Goal: Information Seeking & Learning: Learn about a topic

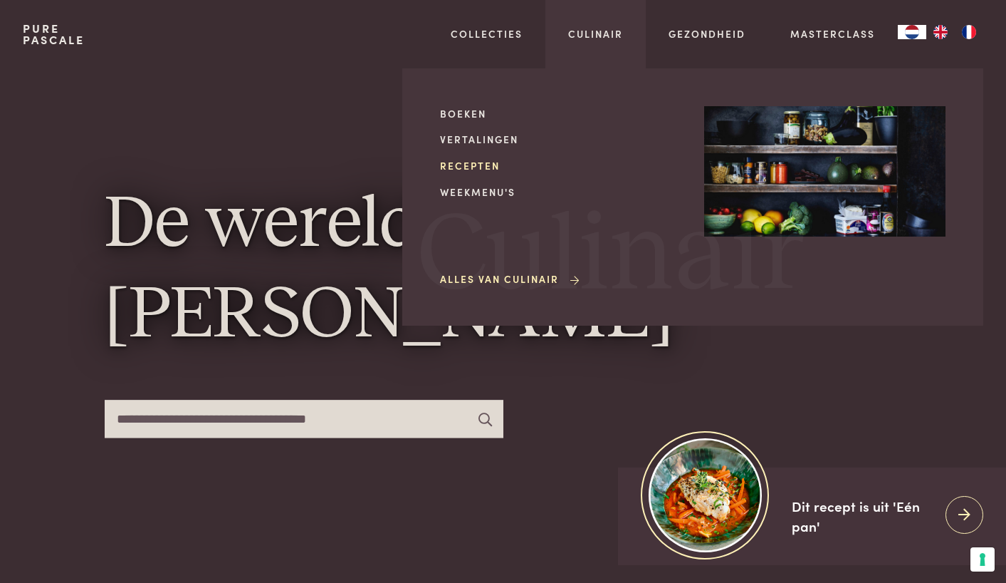
click at [465, 167] on link "Recepten" at bounding box center [560, 165] width 241 height 15
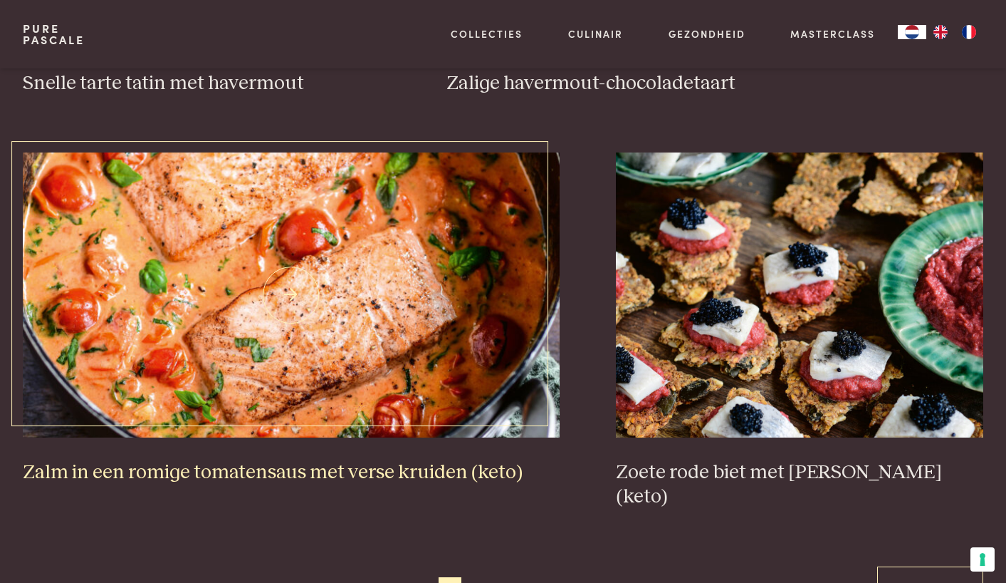
scroll to position [2551, 0]
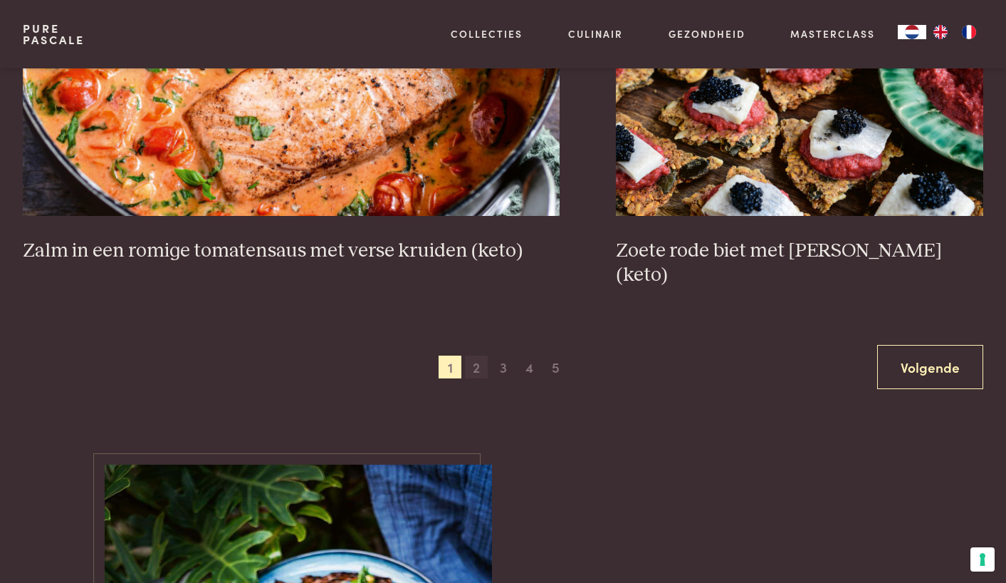
click at [479, 355] on span "2" at bounding box center [476, 366] width 23 height 23
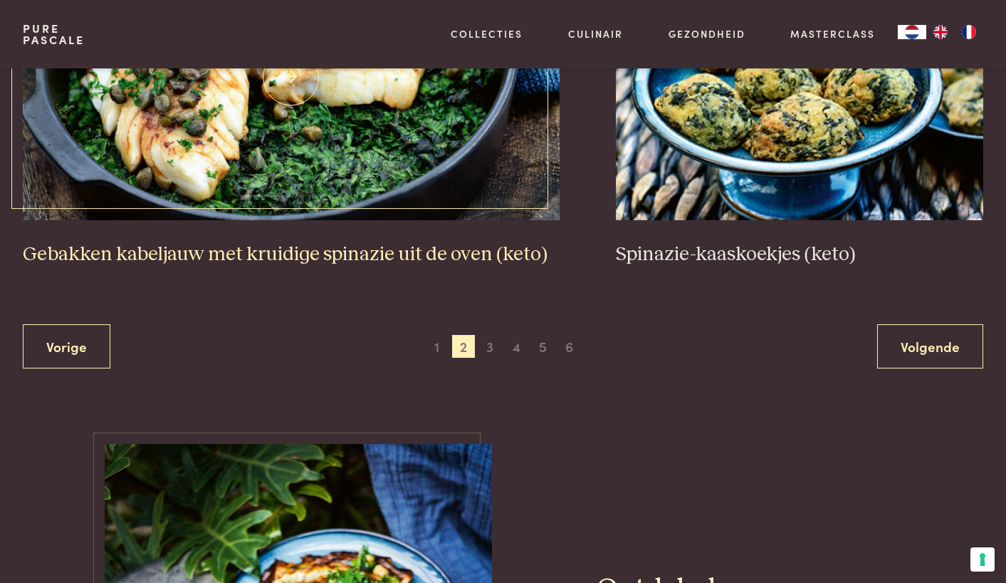
scroll to position [2801, 0]
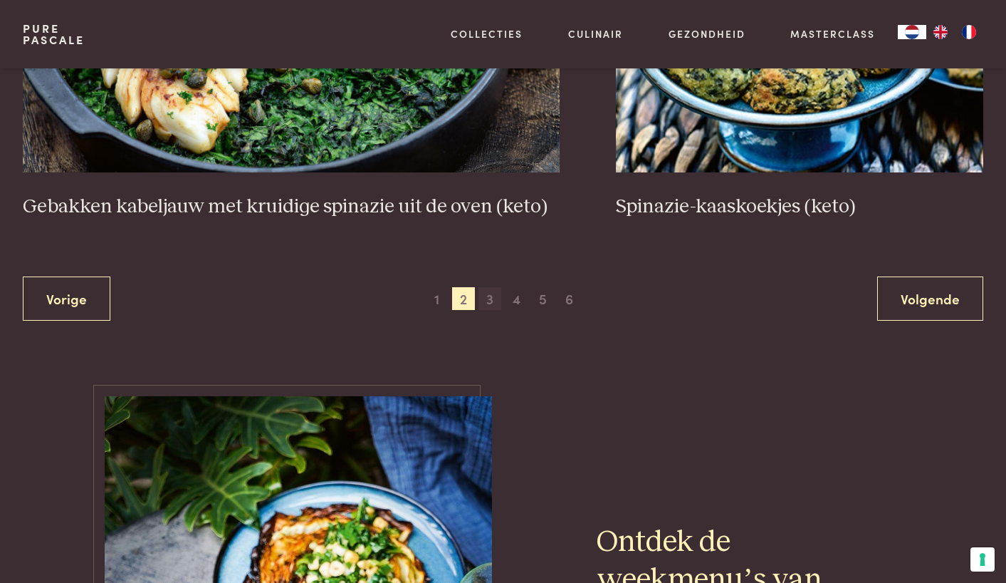
click at [496, 289] on span "3" at bounding box center [490, 298] width 23 height 23
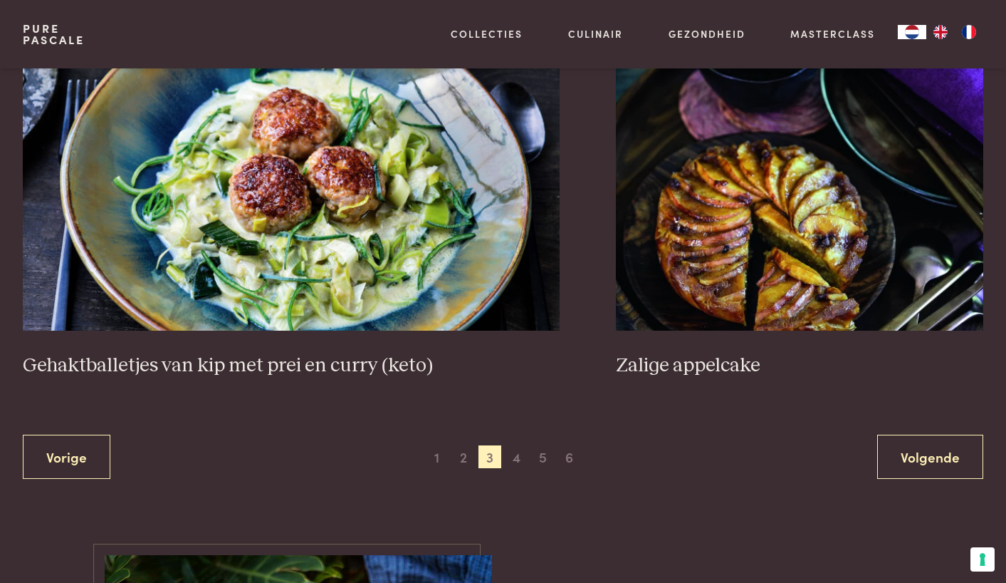
scroll to position [2689, 0]
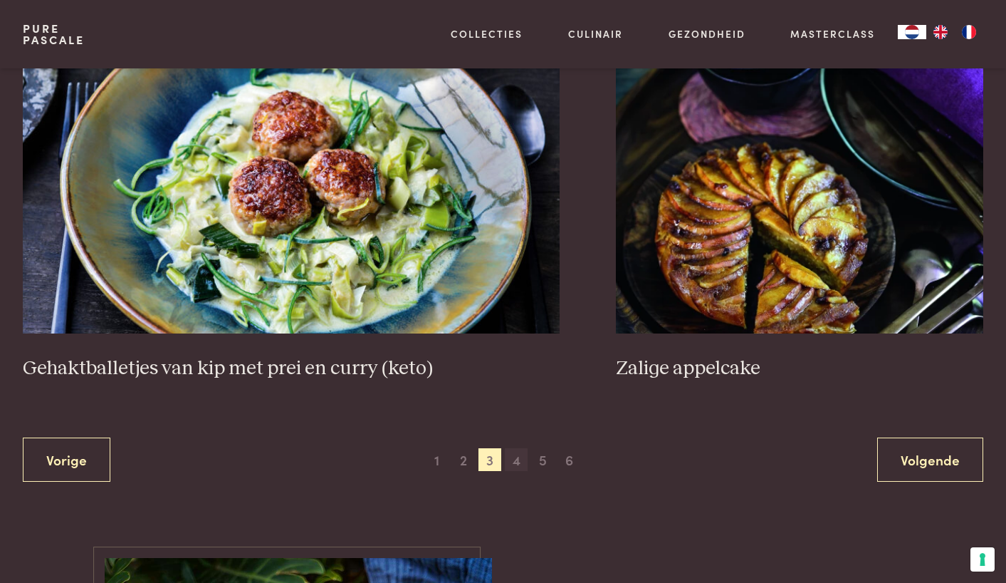
click at [509, 457] on span "4" at bounding box center [516, 459] width 23 height 23
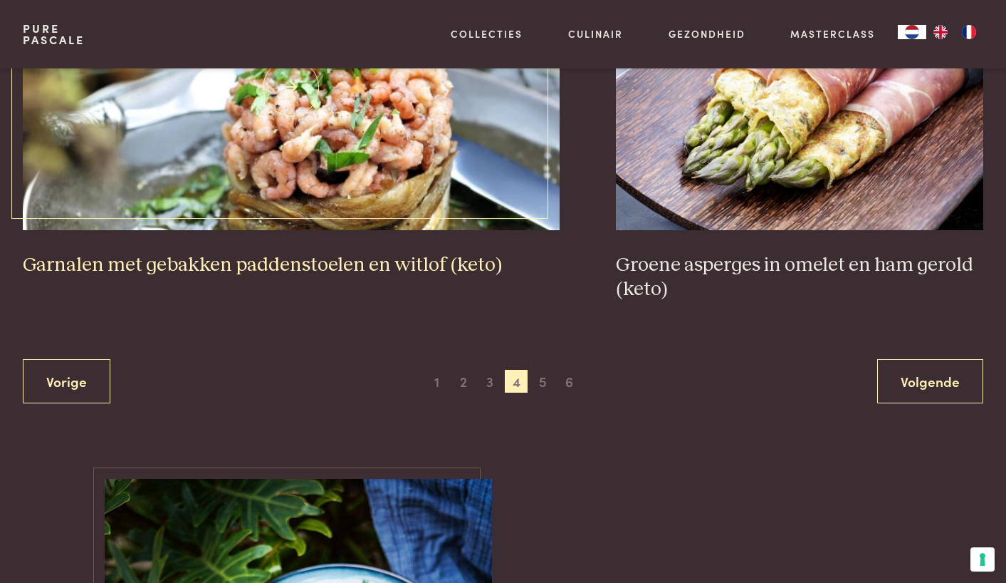
scroll to position [2728, 0]
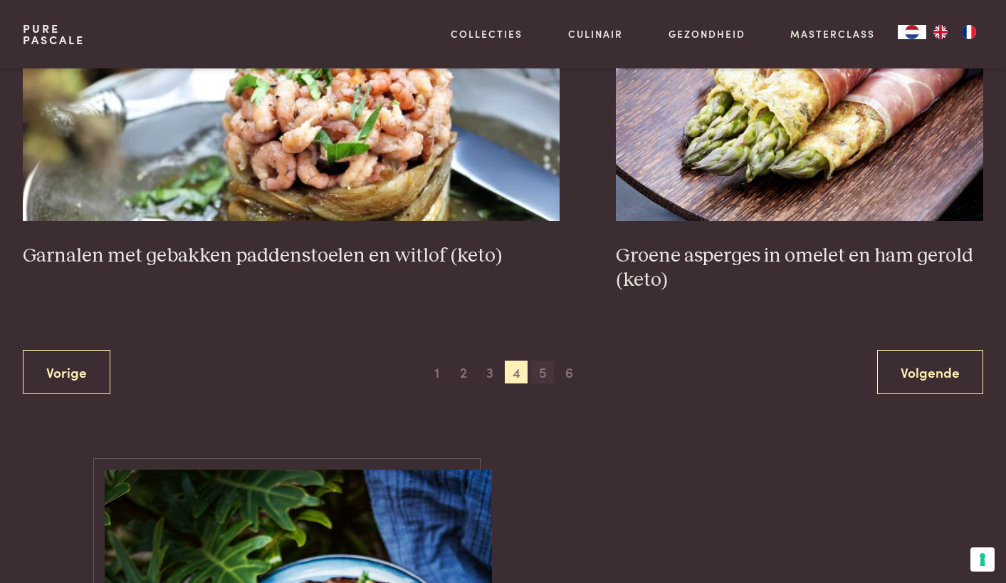
click at [536, 360] on span "5" at bounding box center [542, 371] width 23 height 23
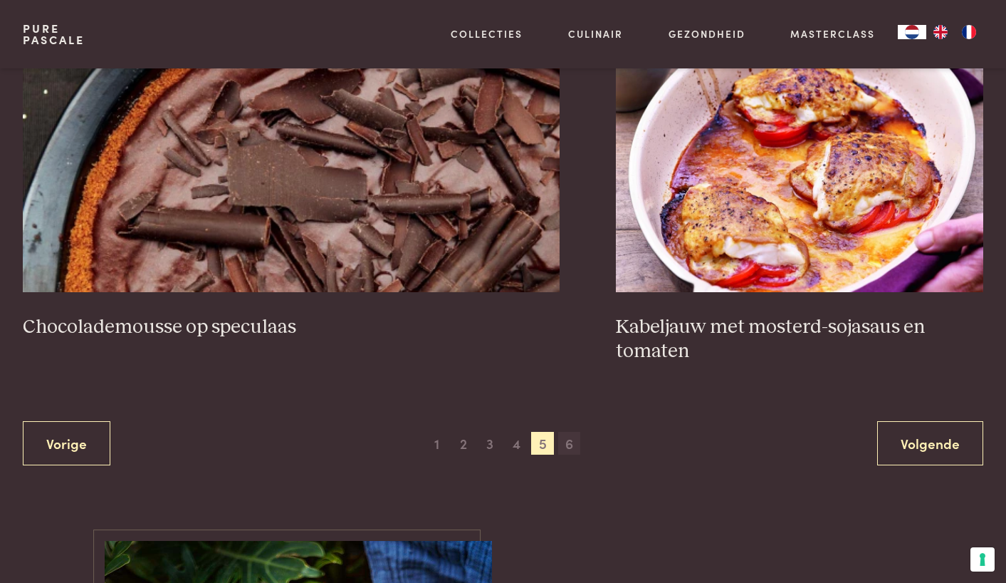
scroll to position [2651, 0]
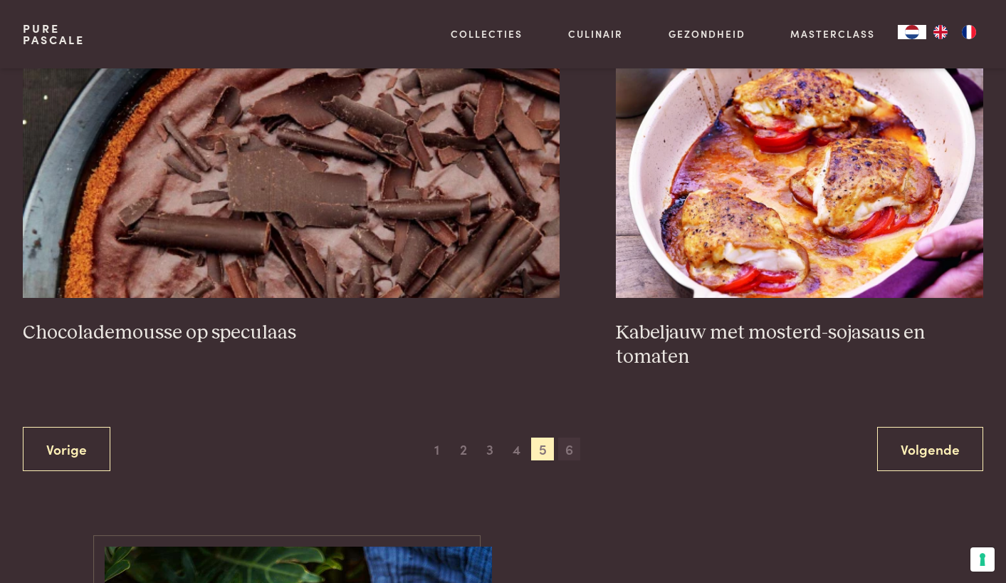
click at [573, 439] on span "6" at bounding box center [569, 448] width 23 height 23
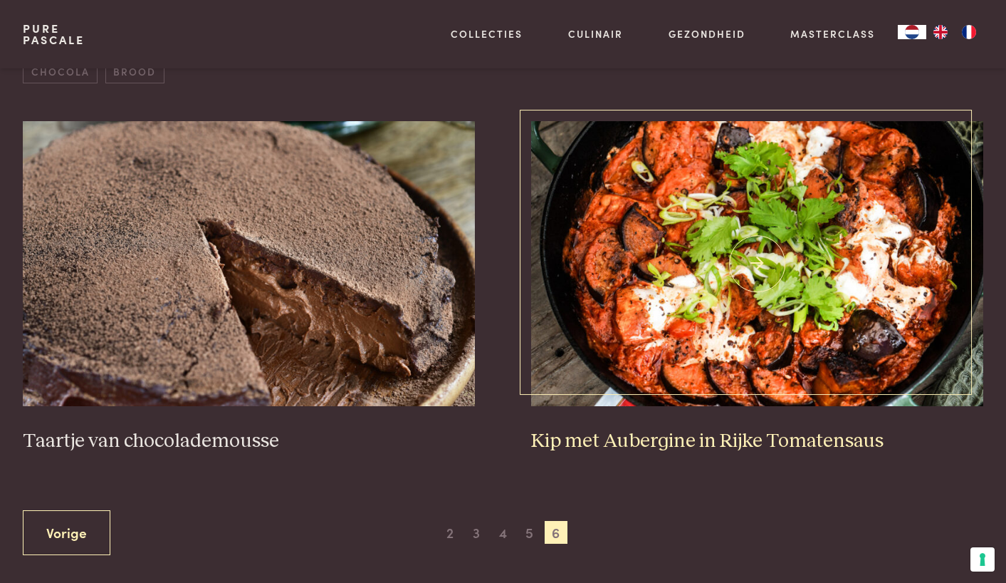
scroll to position [584, 0]
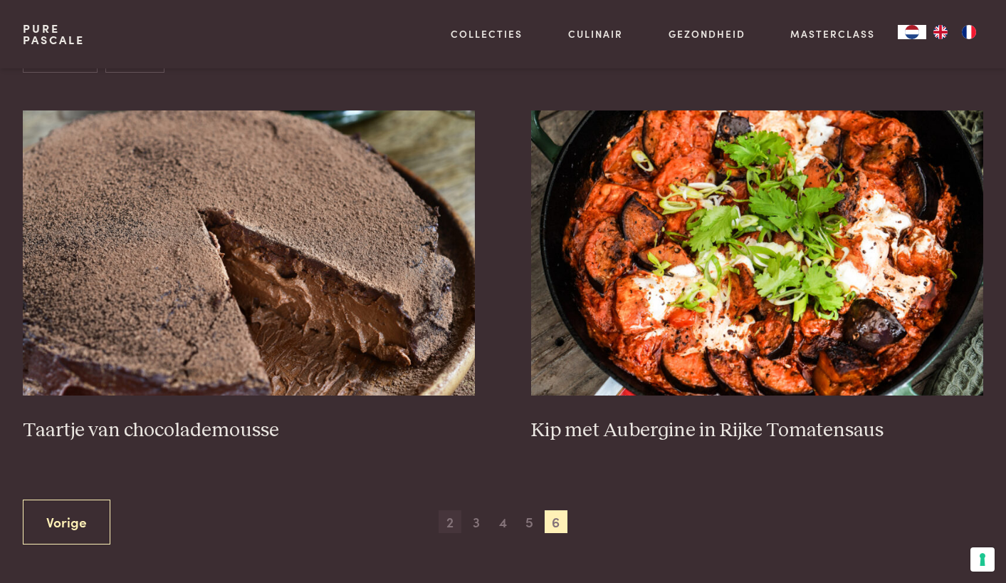
click at [447, 517] on span "2" at bounding box center [450, 521] width 23 height 23
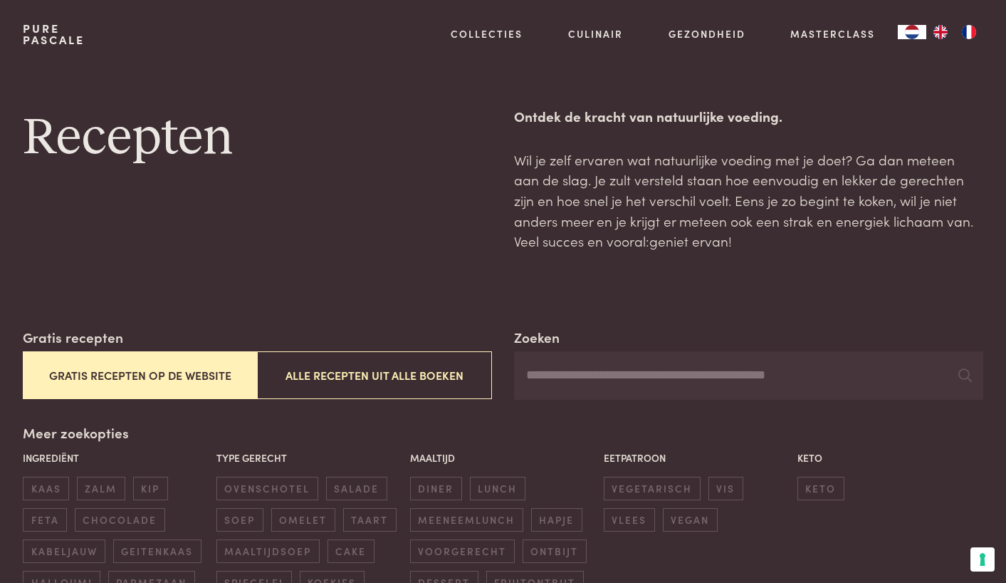
scroll to position [0, 0]
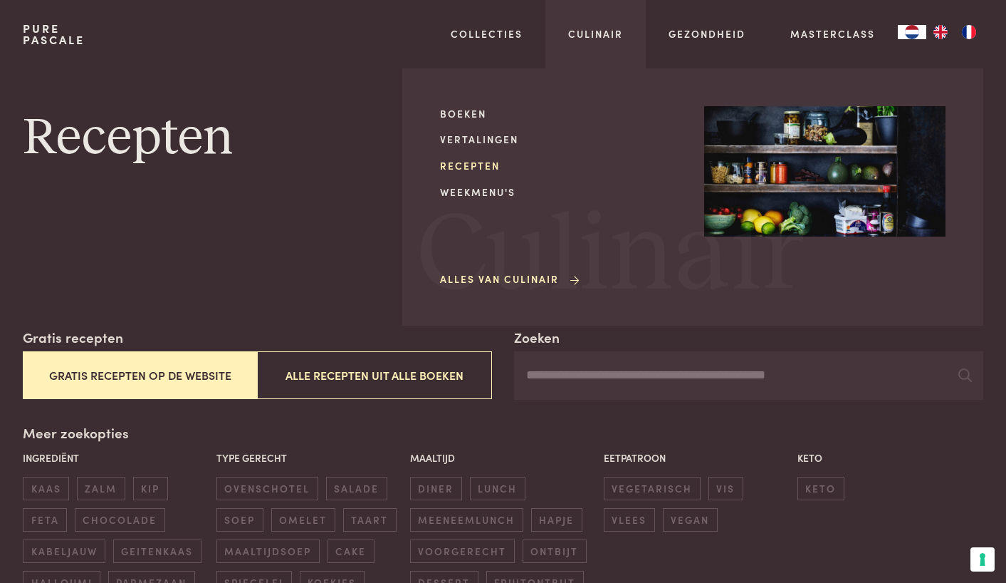
click at [490, 166] on link "Recepten" at bounding box center [560, 165] width 241 height 15
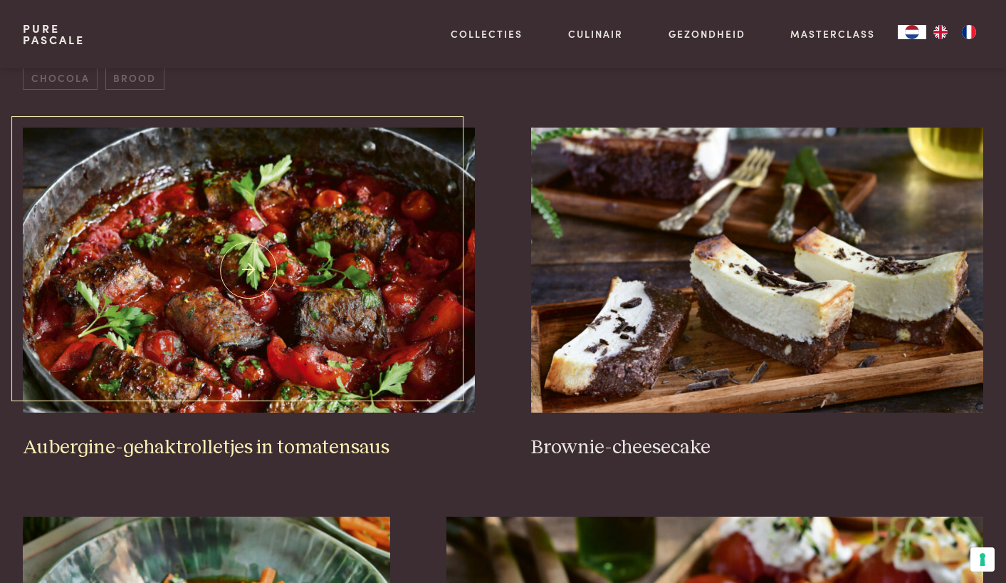
scroll to position [570, 0]
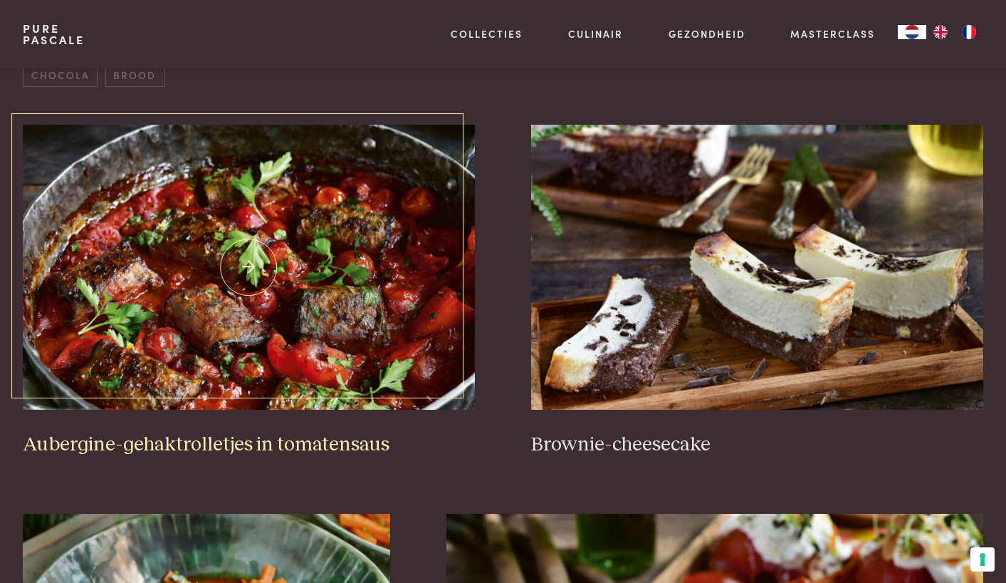
click at [335, 328] on img at bounding box center [249, 267] width 452 height 285
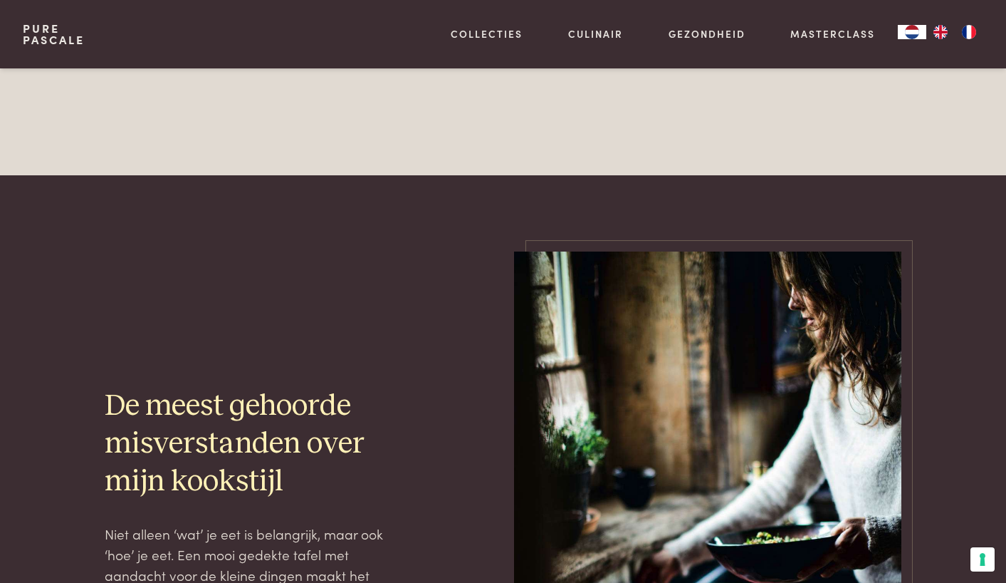
scroll to position [4761, 0]
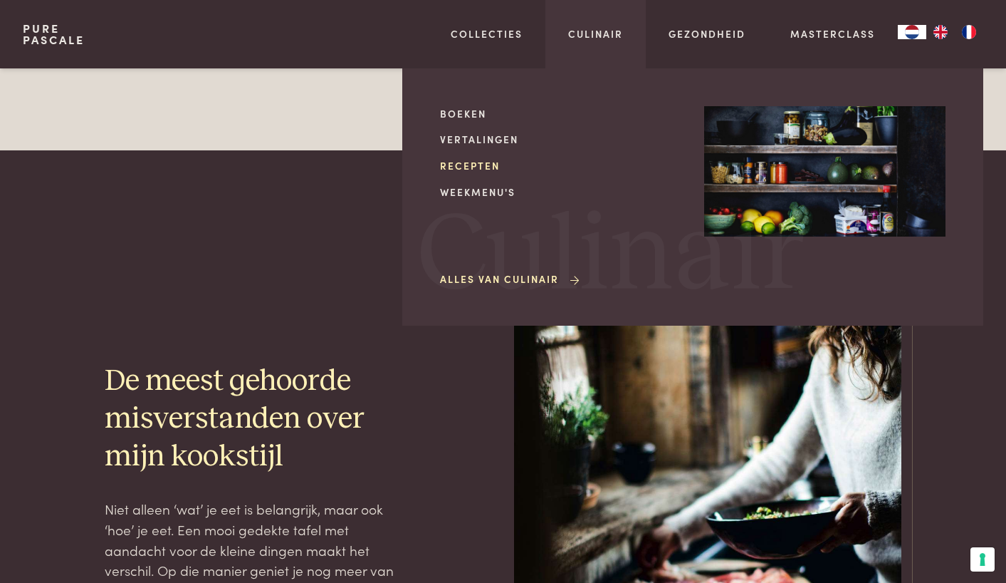
click at [487, 162] on link "Recepten" at bounding box center [560, 165] width 241 height 15
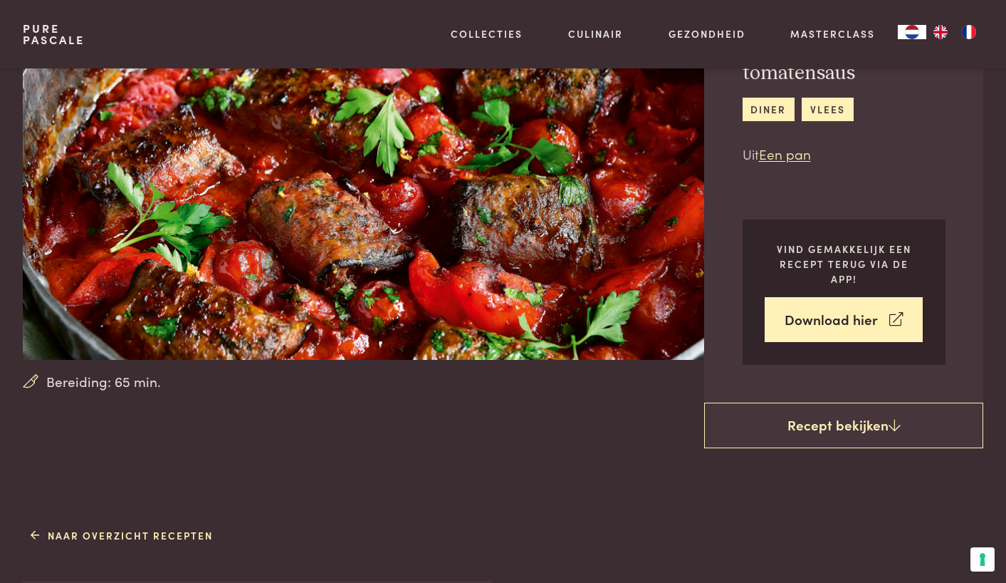
scroll to position [117, 0]
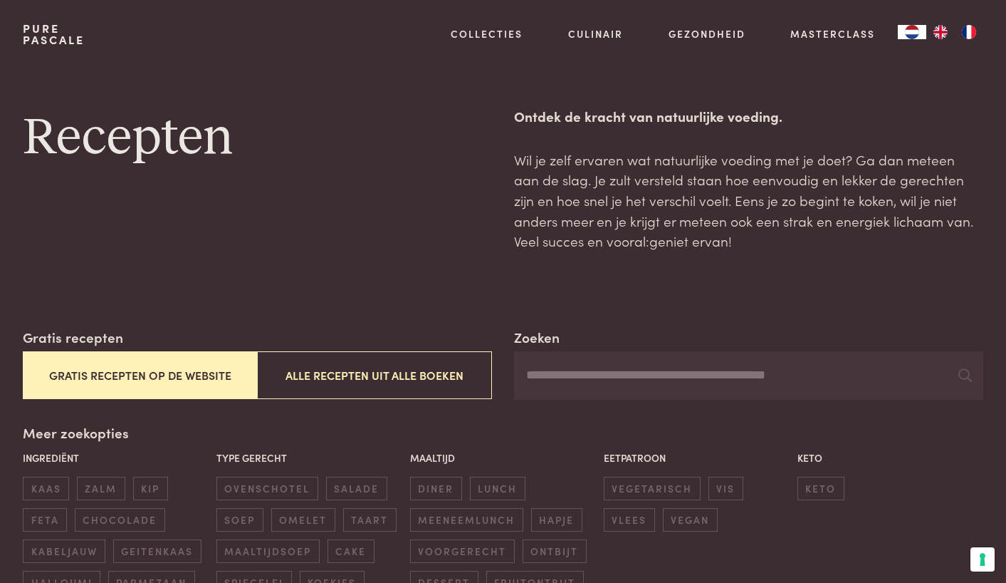
click at [635, 370] on input "Zoeken" at bounding box center [748, 375] width 469 height 48
type input "*********"
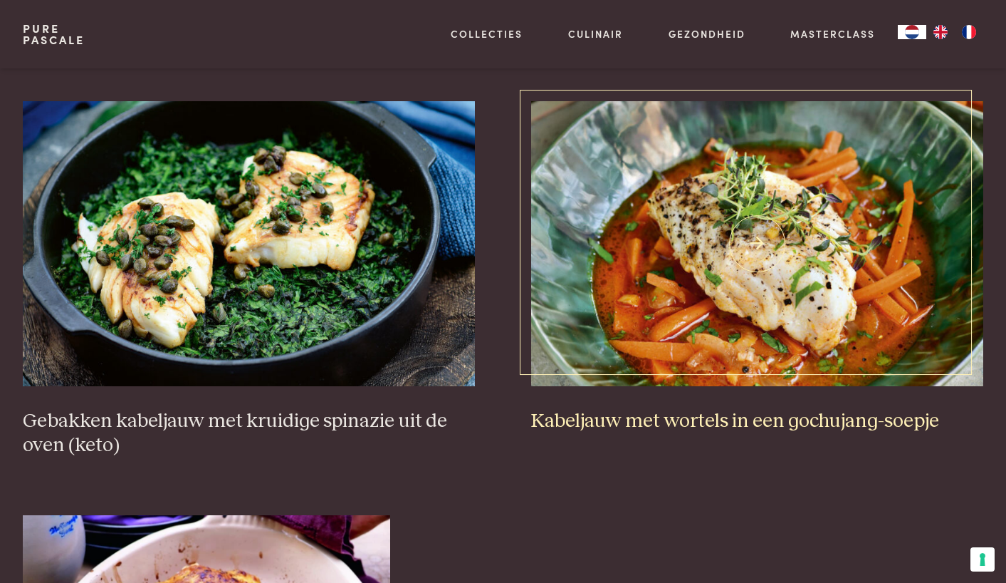
scroll to position [597, 0]
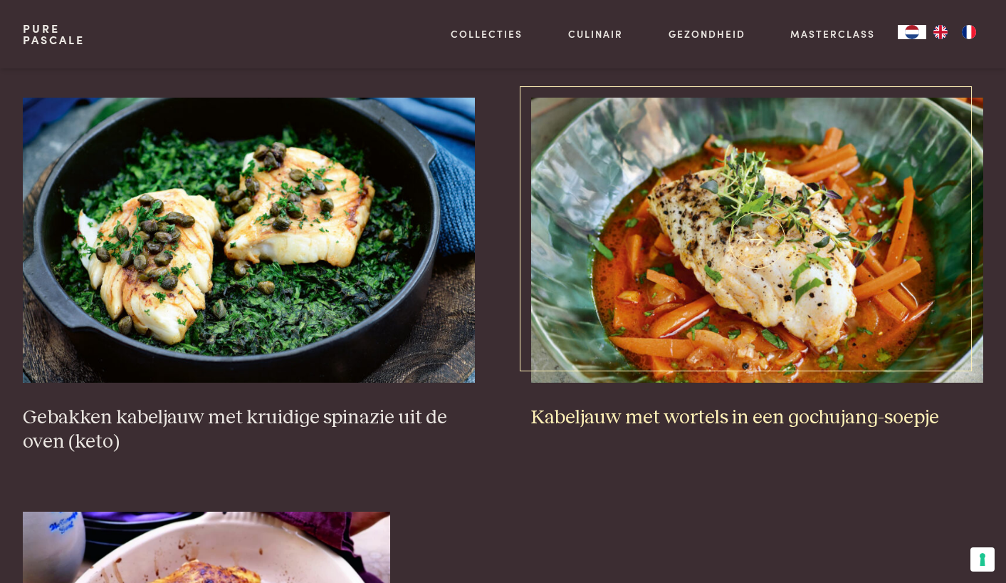
click at [667, 349] on img at bounding box center [757, 240] width 452 height 285
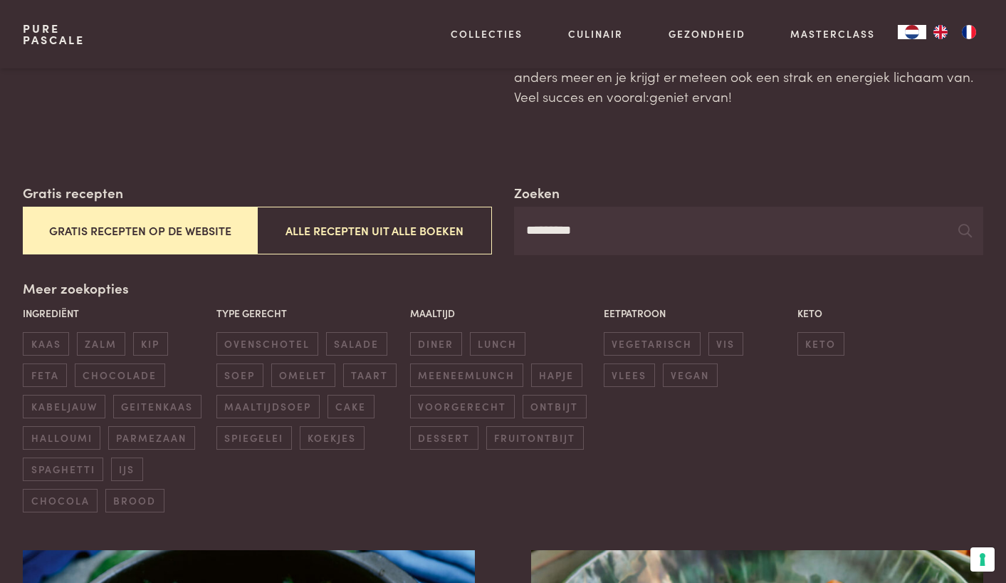
scroll to position [37, 0]
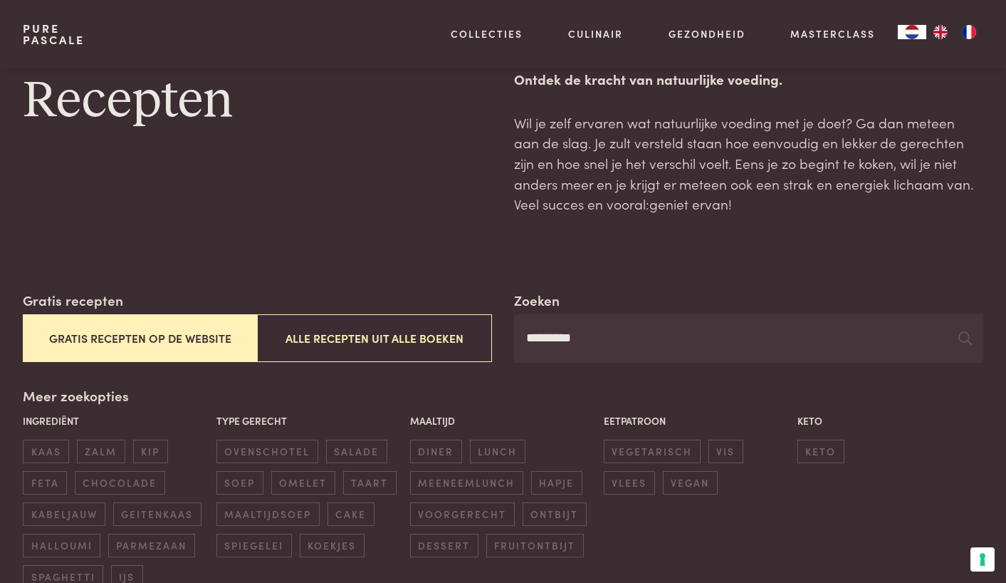
click at [599, 329] on input "*********" at bounding box center [748, 338] width 469 height 48
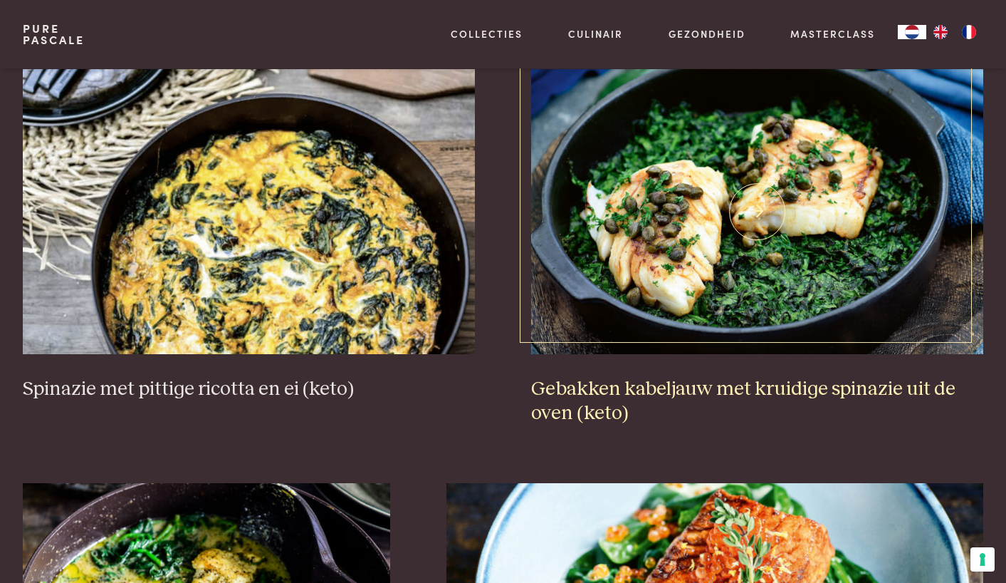
scroll to position [613, 0]
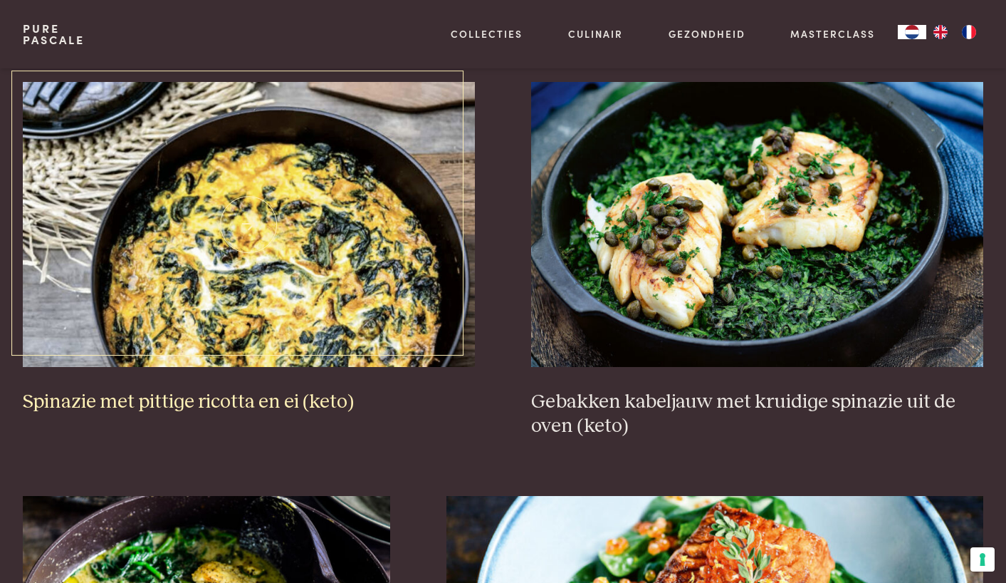
type input "********"
click at [313, 243] on img at bounding box center [249, 224] width 452 height 285
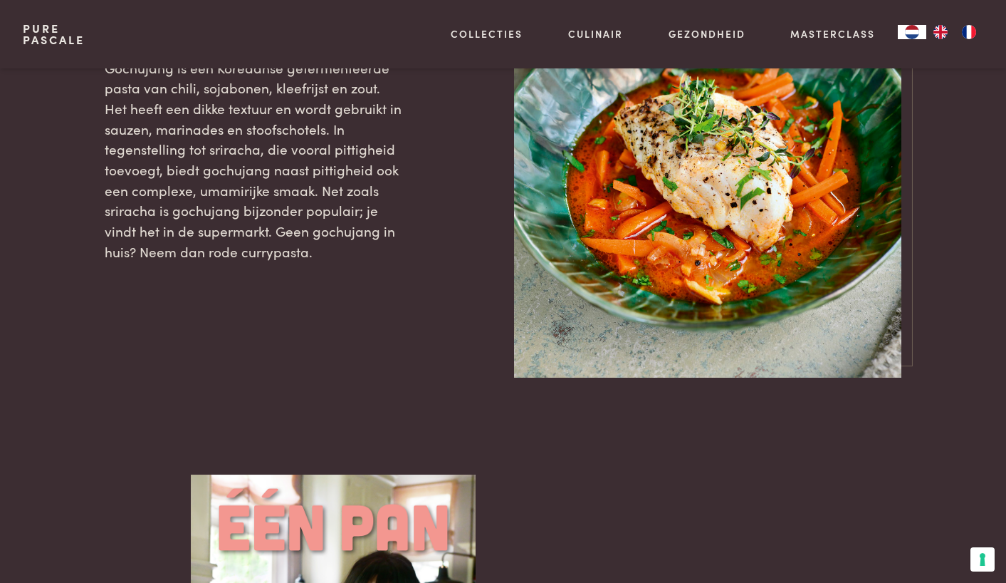
scroll to position [1641, 0]
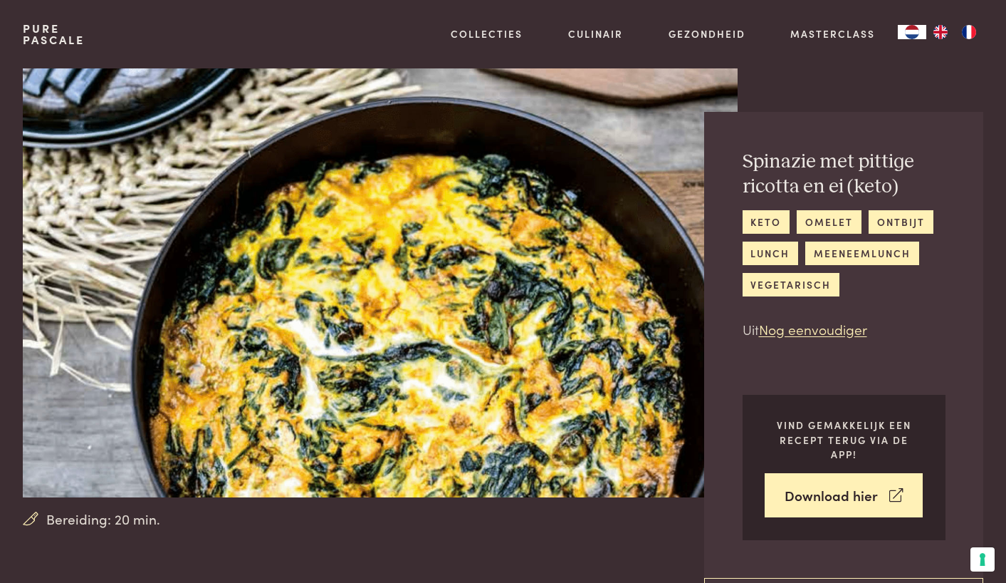
scroll to position [1, 0]
